Goal: Information Seeking & Learning: Find specific fact

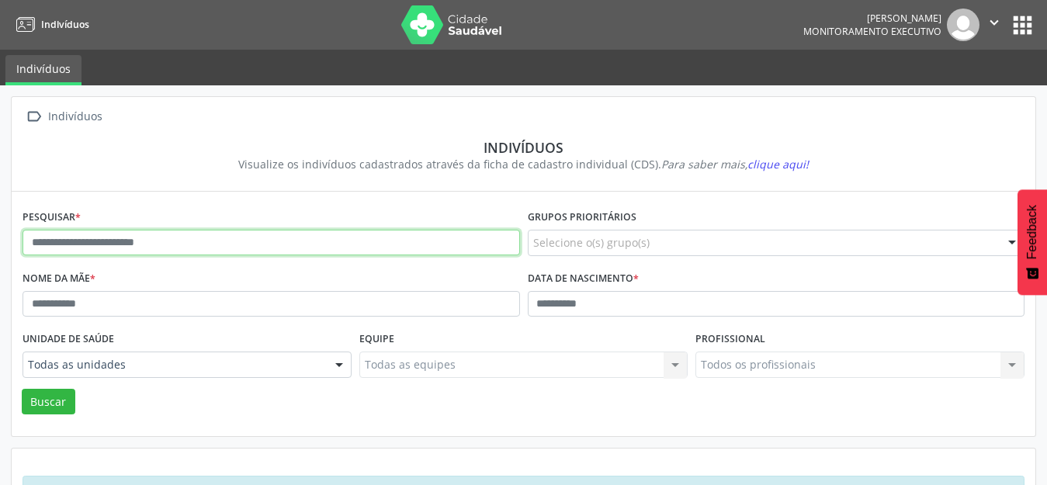
click at [125, 234] on input "text" at bounding box center [271, 243] width 497 height 26
type input "**********"
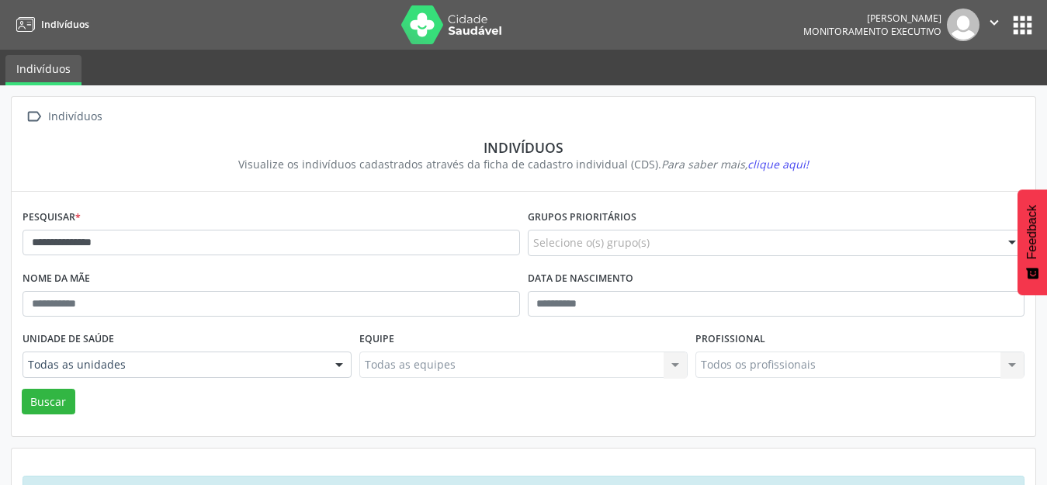
click at [44, 387] on div "Unidade de saúde Todas as unidades Todas as unidades Academia da Saude [PERSON_…" at bounding box center [187, 358] width 337 height 61
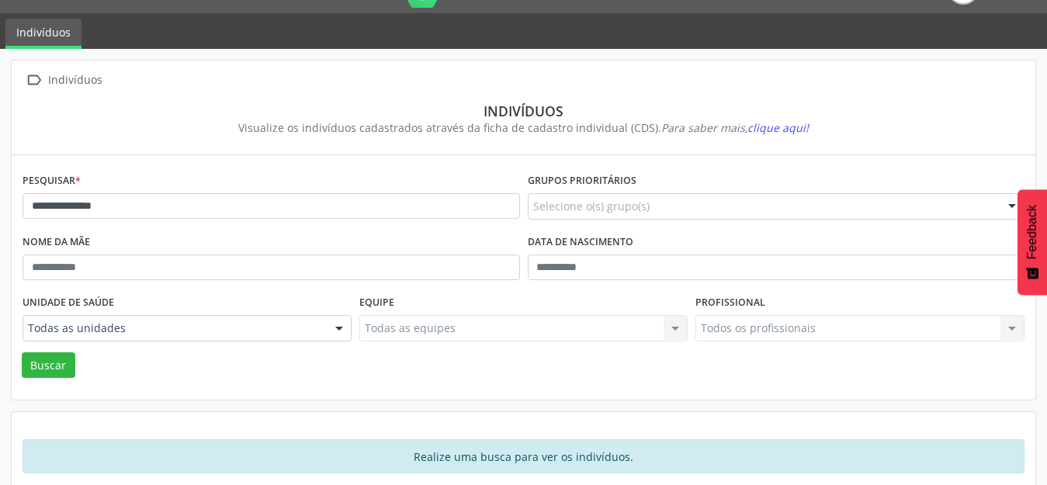
scroll to position [58, 0]
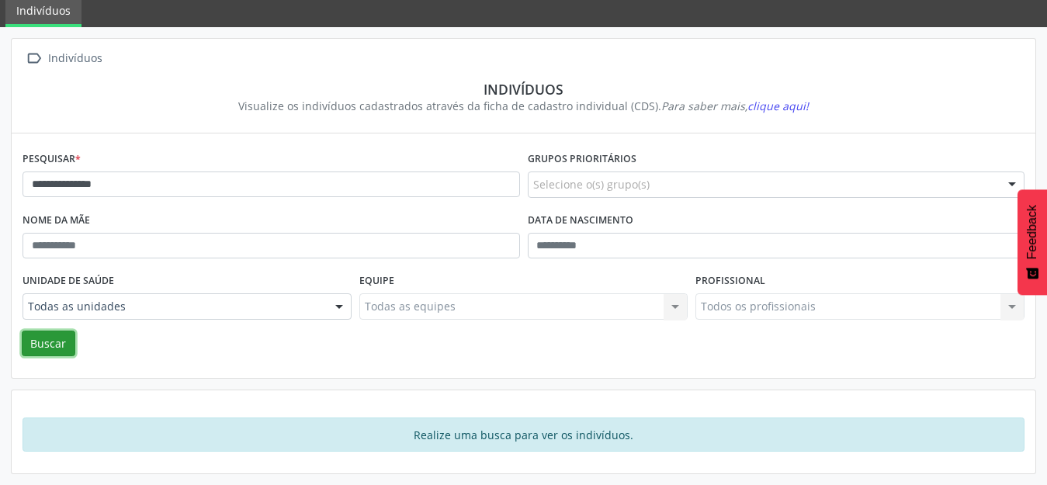
click at [61, 337] on button "Buscar" at bounding box center [49, 344] width 54 height 26
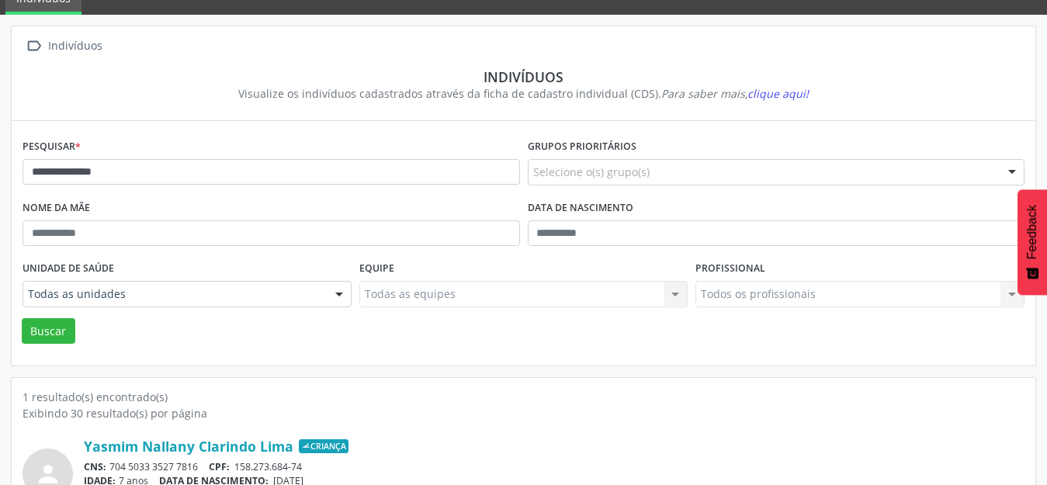
scroll to position [148, 0]
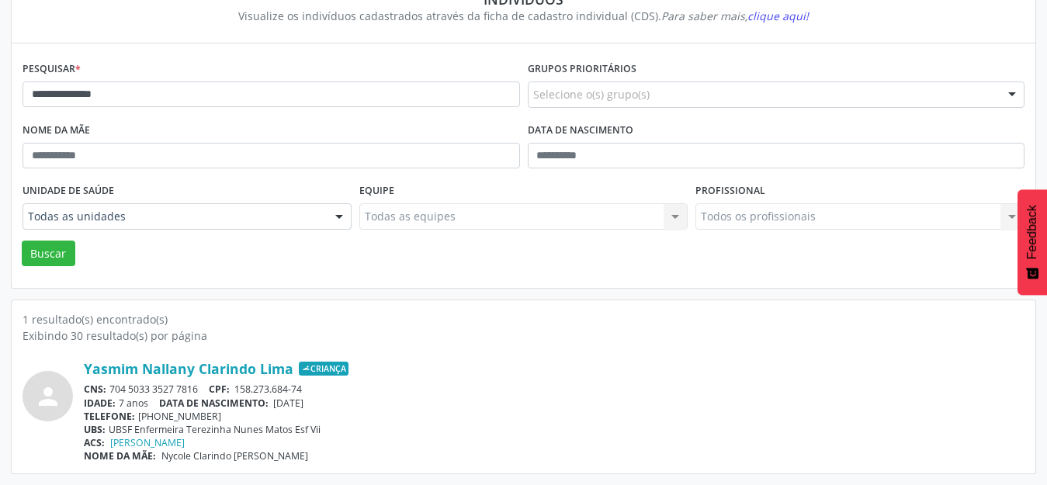
drag, startPoint x: 161, startPoint y: 456, endPoint x: 273, endPoint y: 466, distance: 112.1
click at [273, 466] on div "1 resultado(s) encontrado(s) Exibindo 30 resultado(s) por página person Yasmim …" at bounding box center [524, 386] width 1024 height 173
copy span "Nycole Clarindo [PERSON_NAME]"
drag, startPoint x: 278, startPoint y: 405, endPoint x: 328, endPoint y: 409, distance: 49.8
click at [303, 409] on span "[DATE]" at bounding box center [288, 403] width 30 height 13
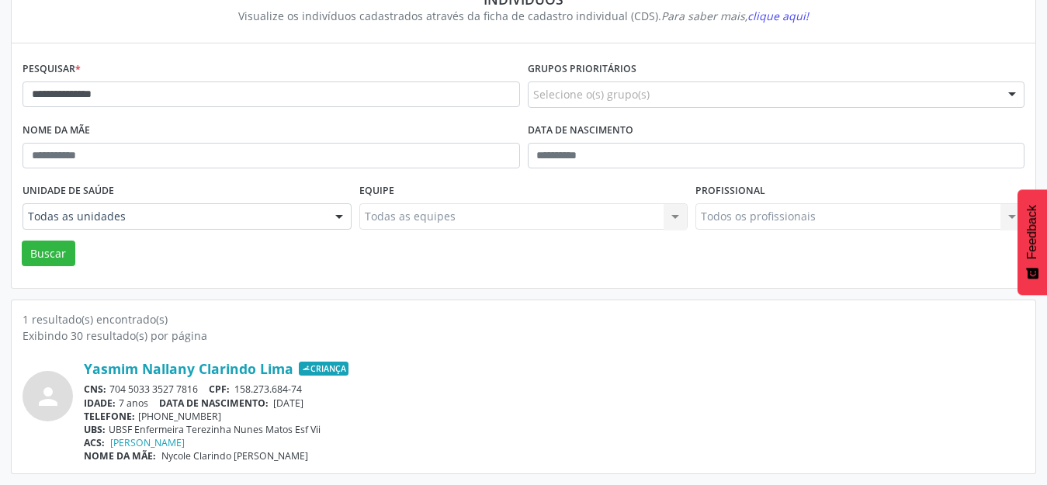
copy span "[DATE]"
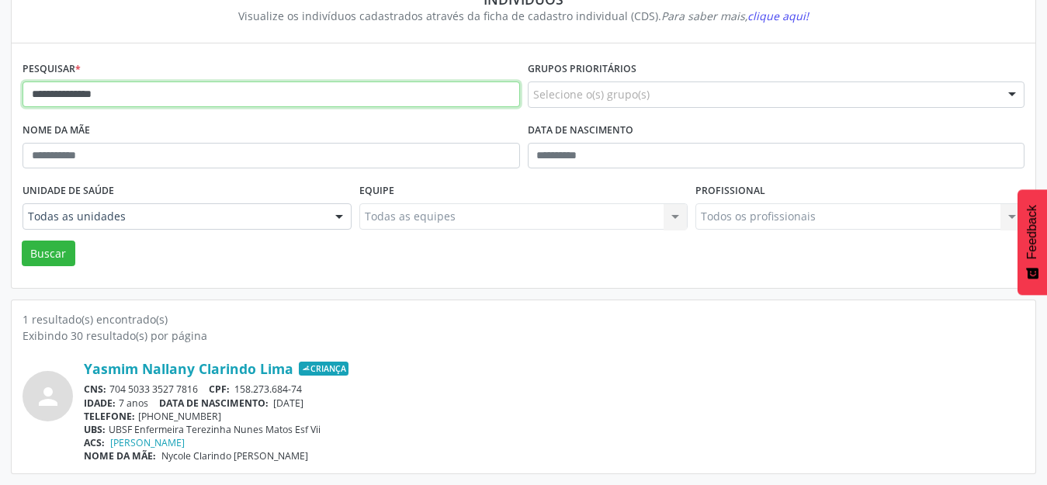
drag, startPoint x: 147, startPoint y: 91, endPoint x: 12, endPoint y: 92, distance: 135.8
click at [12, 92] on div "**********" at bounding box center [524, 165] width 1024 height 244
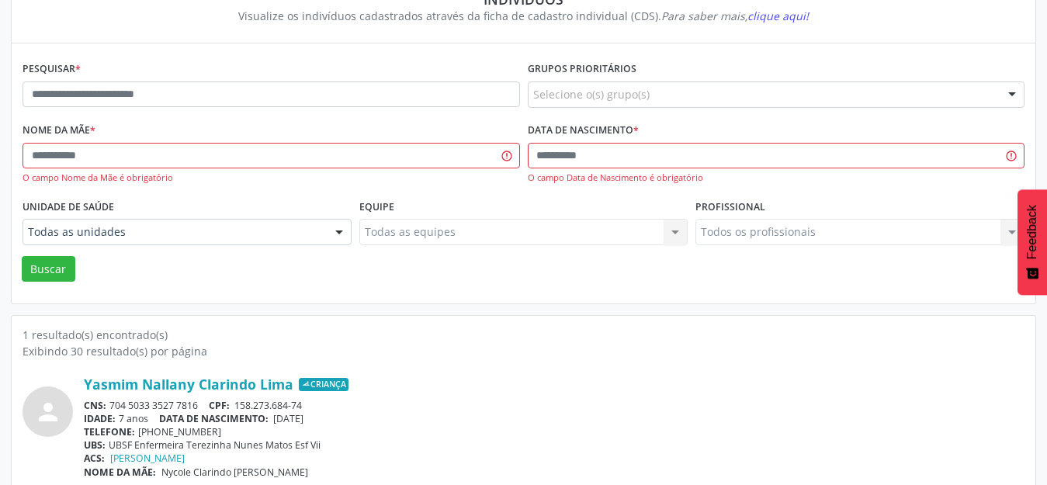
click at [547, 435] on div "TELEFONE: [PHONE_NUMBER]" at bounding box center [554, 431] width 941 height 13
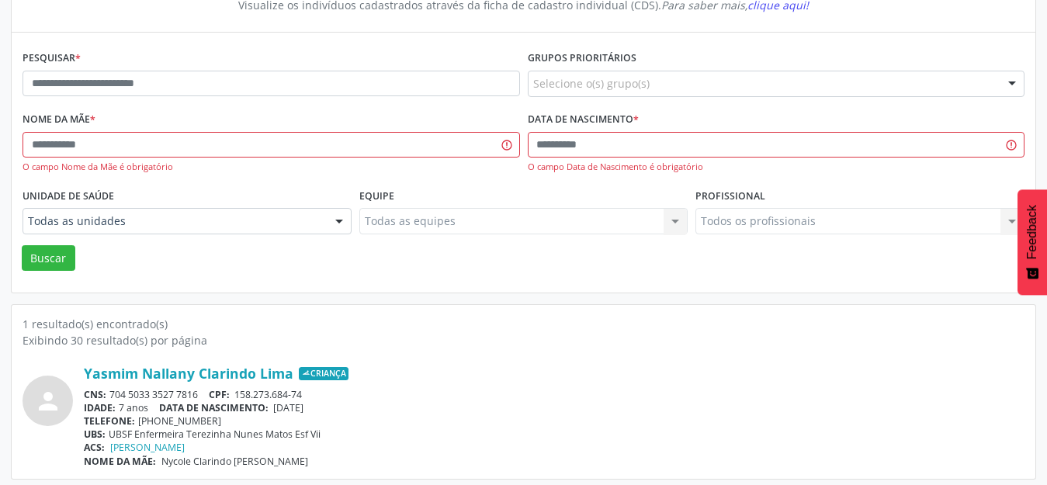
scroll to position [165, 0]
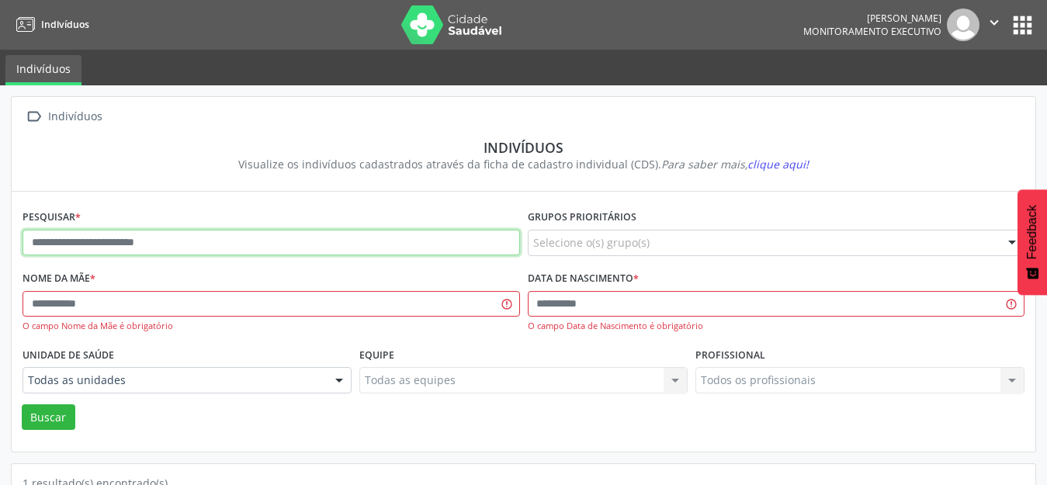
click at [138, 237] on input "text" at bounding box center [271, 243] width 497 height 26
click at [44, 239] on input "text" at bounding box center [271, 243] width 497 height 26
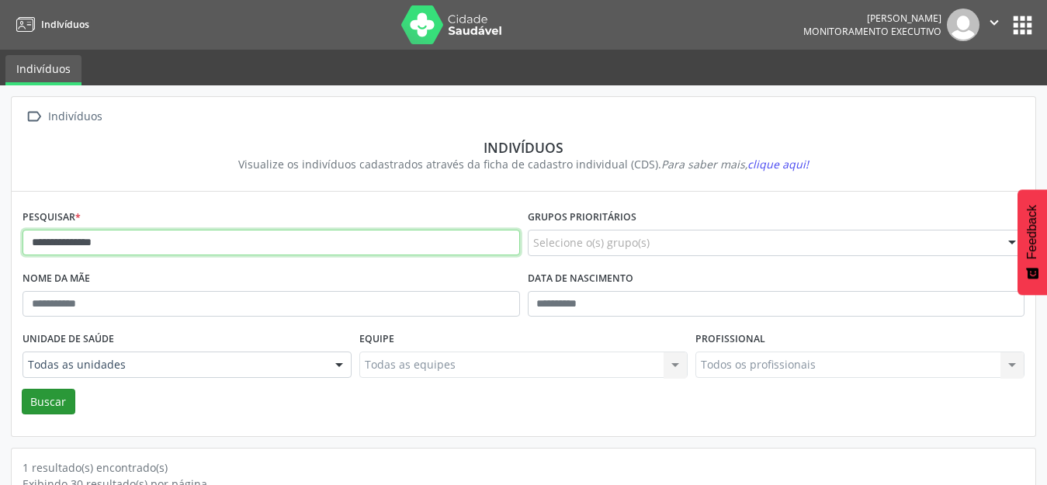
type input "**********"
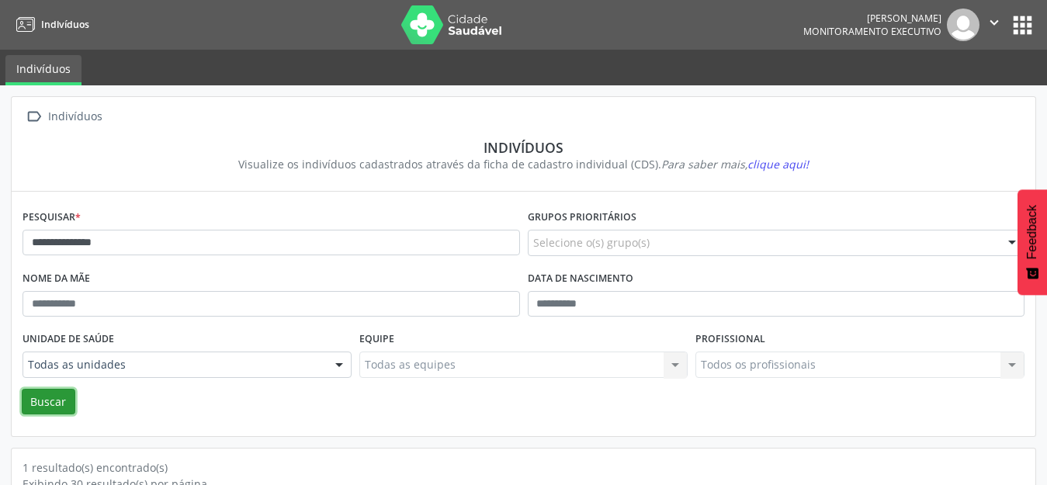
click at [52, 400] on button "Buscar" at bounding box center [49, 402] width 54 height 26
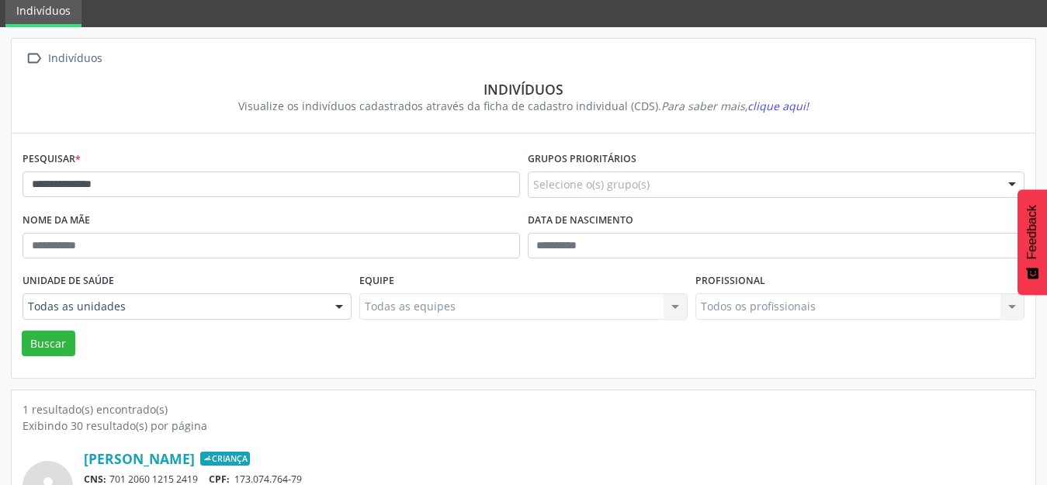
scroll to position [148, 0]
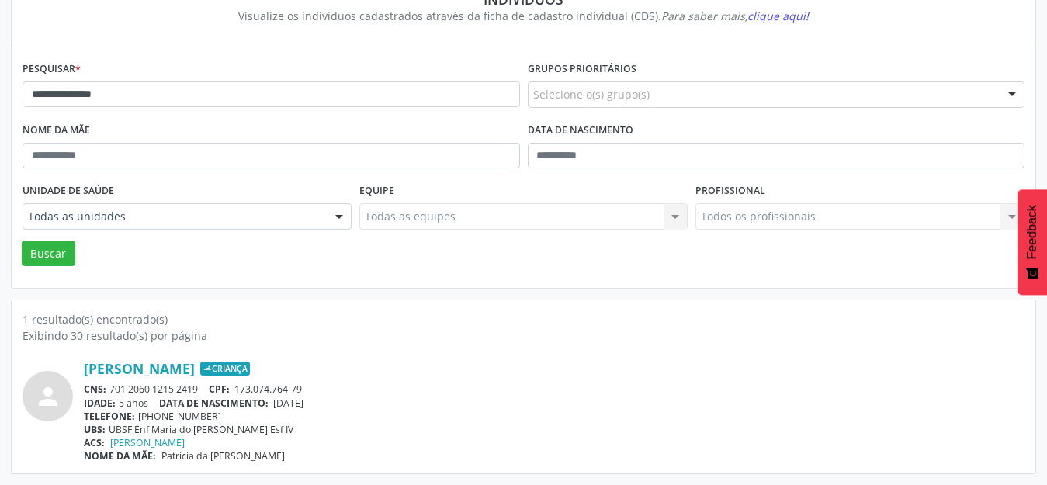
click at [165, 458] on span "Patrícia da [PERSON_NAME]" at bounding box center [222, 455] width 123 height 13
drag, startPoint x: 161, startPoint y: 456, endPoint x: 296, endPoint y: 452, distance: 135.1
click at [296, 452] on div "NOME DA MÃE: [PERSON_NAME]" at bounding box center [554, 455] width 941 height 13
copy span "Patrícia da [PERSON_NAME]"
drag, startPoint x: 279, startPoint y: 403, endPoint x: 332, endPoint y: 411, distance: 53.3
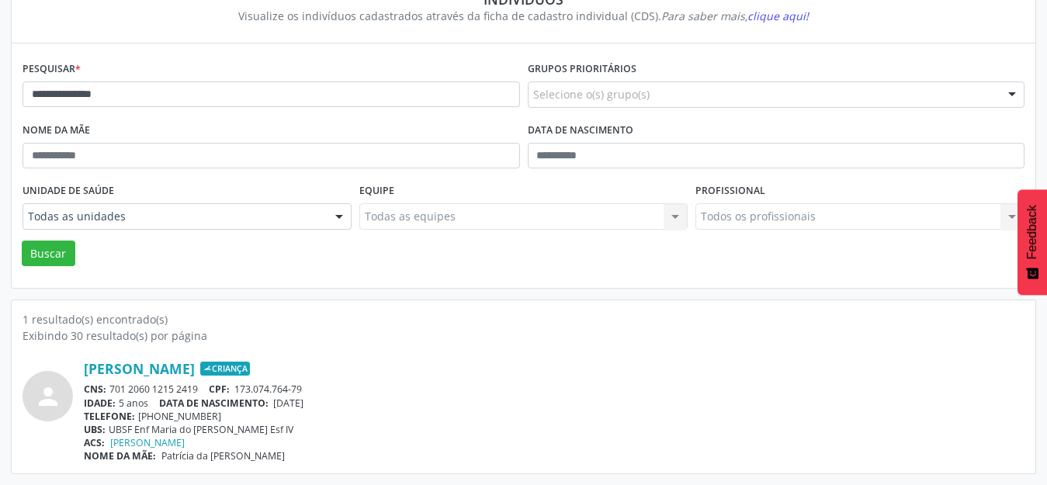
click at [332, 411] on div "[PERSON_NAME] Criança CNS: 701 2060 1215 2419 CPF: 173.074.764-79 IDADE: 5 anos…" at bounding box center [554, 411] width 941 height 102
drag, startPoint x: 336, startPoint y: 415, endPoint x: 319, endPoint y: 407, distance: 18.8
click at [336, 416] on div "TELEFONE: [PHONE_NUMBER]" at bounding box center [554, 416] width 941 height 13
drag, startPoint x: 301, startPoint y: 400, endPoint x: 317, endPoint y: 411, distance: 19.6
click at [300, 400] on span "[DATE]" at bounding box center [288, 403] width 30 height 13
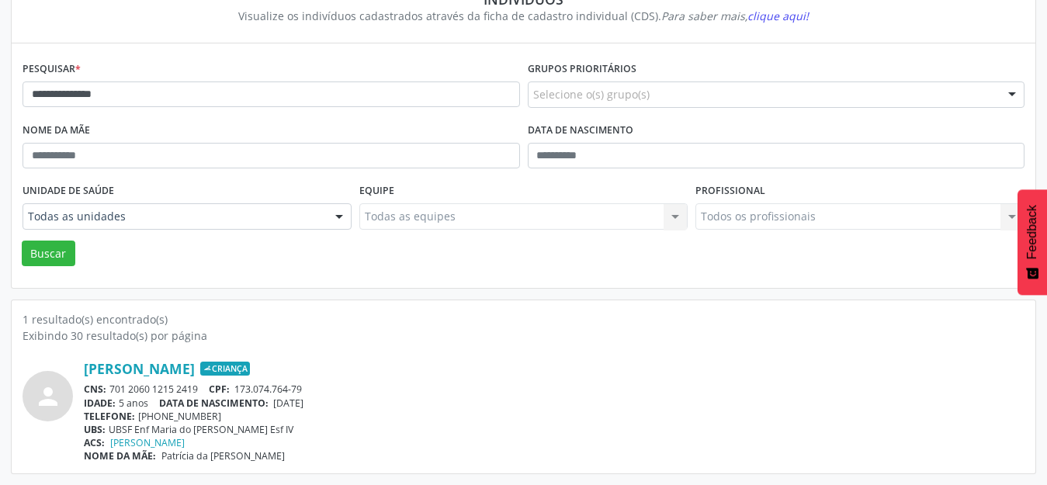
click at [359, 420] on div "TELEFONE: [PHONE_NUMBER]" at bounding box center [554, 416] width 941 height 13
drag, startPoint x: 279, startPoint y: 405, endPoint x: 325, endPoint y: 407, distance: 45.8
click at [303, 407] on span "[DATE]" at bounding box center [288, 403] width 30 height 13
drag, startPoint x: 346, startPoint y: 410, endPoint x: 305, endPoint y: 409, distance: 41.1
click at [346, 411] on div "TELEFONE: [PHONE_NUMBER]" at bounding box center [554, 416] width 941 height 13
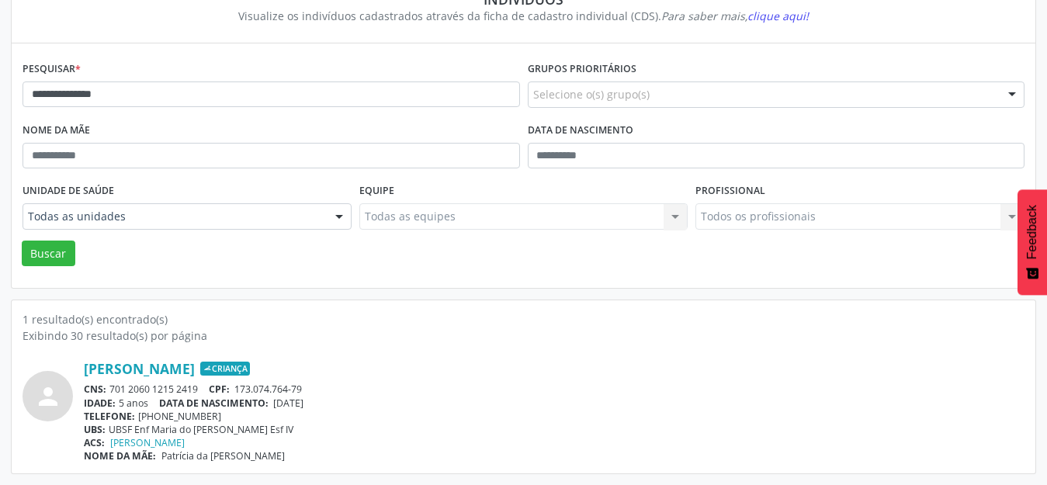
drag, startPoint x: 281, startPoint y: 403, endPoint x: 332, endPoint y: 406, distance: 51.3
click at [332, 406] on div "IDADE: 5 anos DATA DE NASCIMENTO: [DEMOGRAPHIC_DATA]" at bounding box center [554, 403] width 941 height 13
drag, startPoint x: 278, startPoint y: 401, endPoint x: 332, endPoint y: 408, distance: 54.8
click at [332, 408] on div "IDADE: 5 anos DATA DE NASCIMENTO: [DEMOGRAPHIC_DATA]" at bounding box center [554, 403] width 941 height 13
copy span "[DATE]"
